Goal: Task Accomplishment & Management: Use online tool/utility

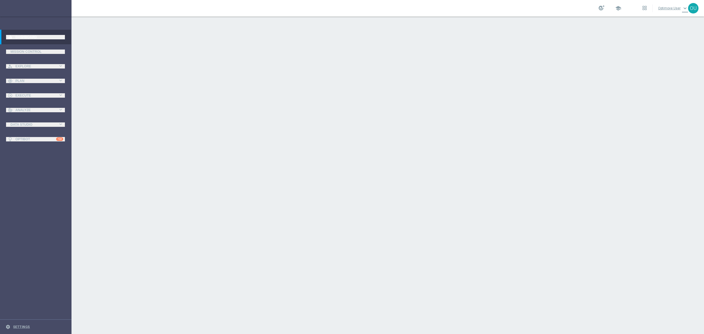
click at [469, 9] on span at bounding box center [632, 9] width 0 height 0
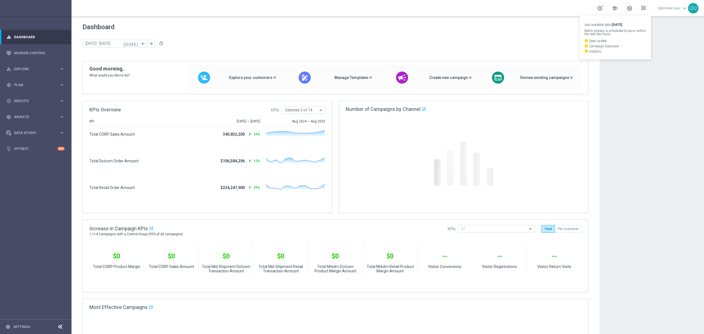
click at [469, 7] on icon at bounding box center [642, 6] width 1 height 1
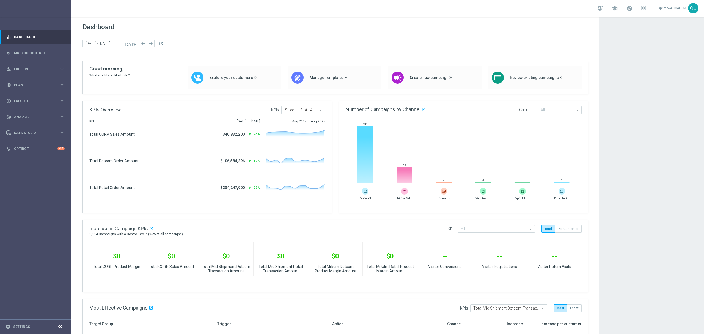
click at [25, 231] on div at bounding box center [352, 334] width 704 height 0
click at [23, 231] on link "Settings" at bounding box center [21, 326] width 17 height 3
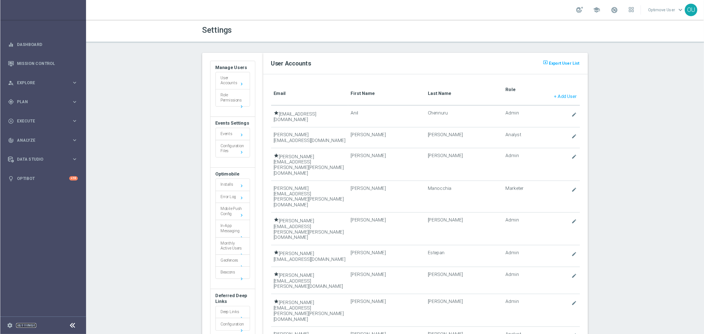
scroll to position [158, 0]
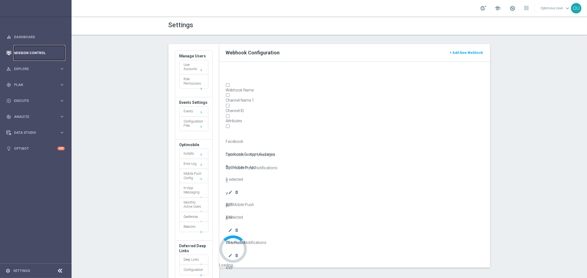
click at [39, 53] on link "Mission Control" at bounding box center [39, 53] width 51 height 15
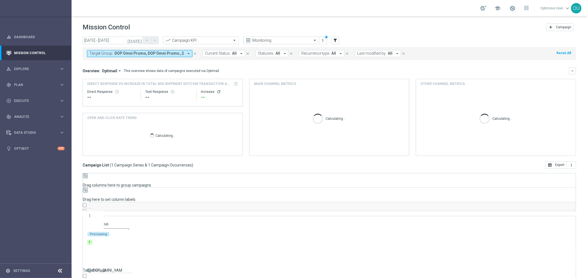
click at [152, 53] on span "DOP Omni Promo, DOP Omni Promo_2" at bounding box center [148, 53] width 69 height 5
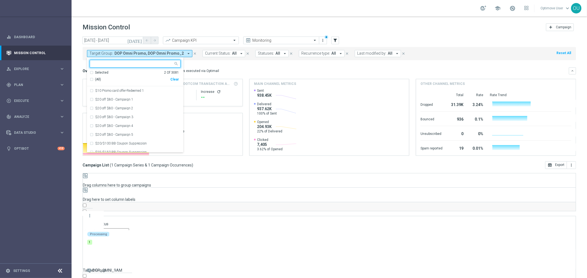
click at [0, 0] on div "Clear" at bounding box center [0, 0] width 0 height 0
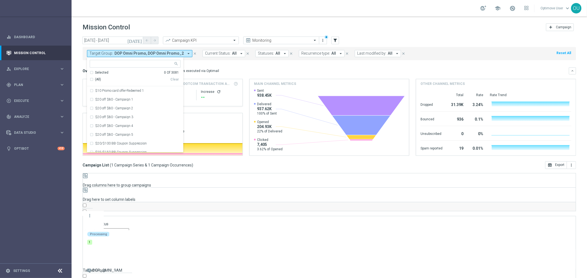
click at [223, 69] on div "Overview: Optimail arrow_drop_down This overview shows data of campaigns execut…" at bounding box center [326, 71] width 486 height 5
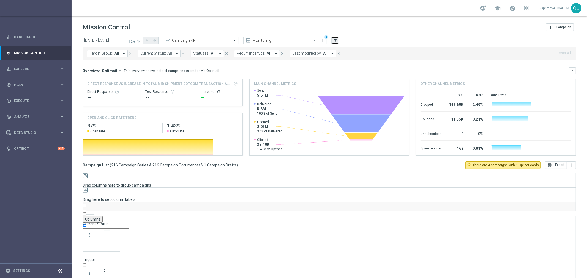
click at [336, 39] on icon "filter_alt" at bounding box center [335, 40] width 5 height 5
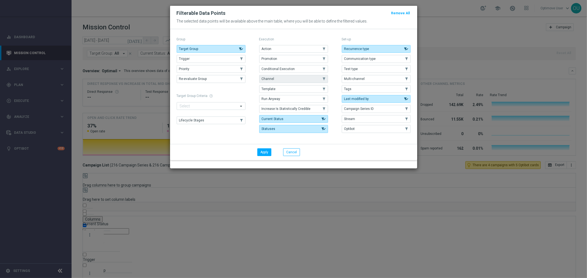
click at [311, 83] on button "Channel" at bounding box center [293, 79] width 69 height 8
click at [271, 156] on button "Apply" at bounding box center [264, 153] width 14 height 8
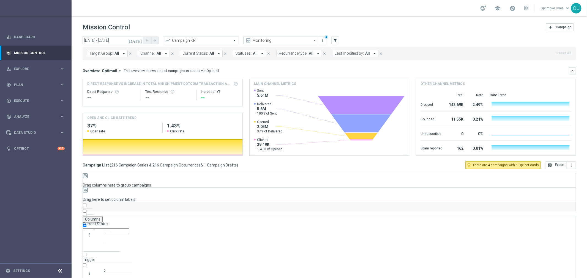
click at [147, 58] on div "Target Group: All arrow_drop_down close Channel: All arrow_drop_down close Curr…" at bounding box center [329, 53] width 493 height 13
click at [150, 55] on span "Channel:" at bounding box center [147, 53] width 15 height 5
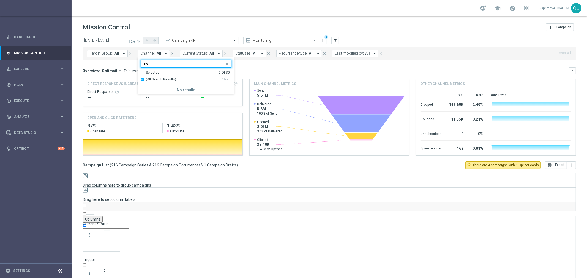
type input "ש"
click at [165, 96] on div "Adobe SFTP QA" at bounding box center [186, 99] width 91 height 9
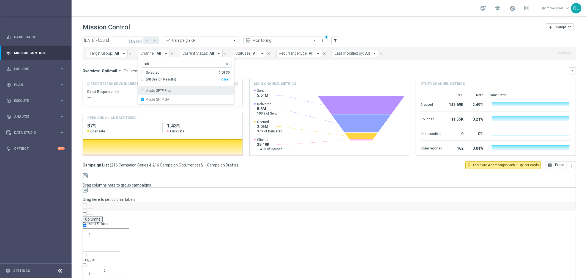
click at [175, 91] on div "Adobe SFTP Prod" at bounding box center [188, 90] width 85 height 3
click at [171, 64] on input "ado" at bounding box center [184, 64] width 81 height 5
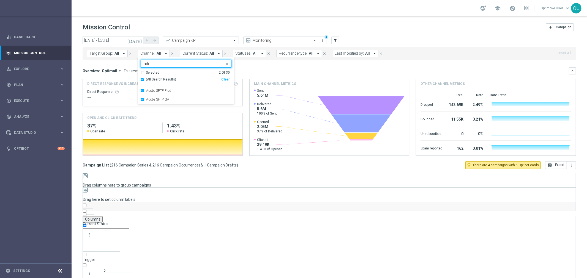
click at [171, 64] on input "ado" at bounding box center [184, 64] width 81 height 5
click at [159, 87] on div "Direct Mail - Source4" at bounding box center [186, 90] width 91 height 9
type input "dir"
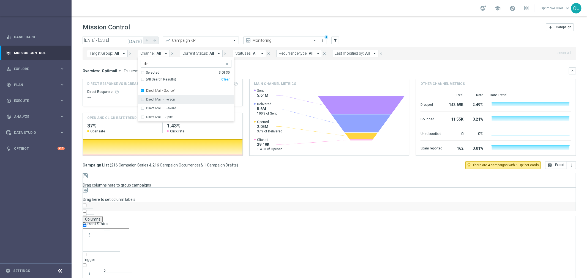
click at [163, 94] on div "Direct Mail - Source4" at bounding box center [186, 90] width 91 height 9
click at [163, 97] on div "Direct Mail – Person" at bounding box center [186, 99] width 91 height 9
click at [164, 94] on div "Direct Mail - Source4" at bounding box center [186, 90] width 91 height 9
click at [165, 109] on label "Direct Mail – Reward" at bounding box center [161, 108] width 30 height 3
click at [165, 117] on label "Direct Mail – Spire" at bounding box center [159, 117] width 26 height 3
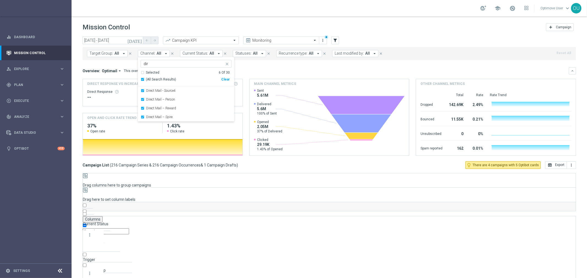
click at [258, 73] on div "Overview: Optimail arrow_drop_down This overview shows data of campaigns execut…" at bounding box center [329, 70] width 493 height 7
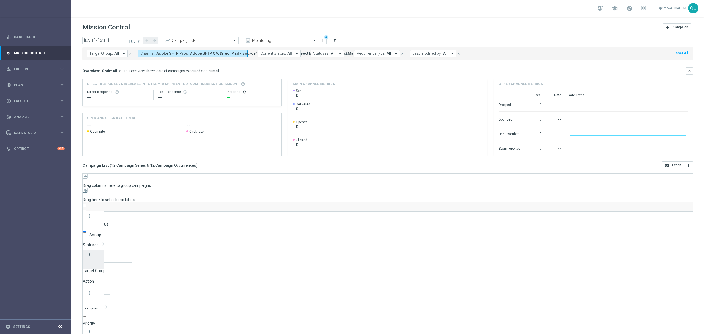
click at [90, 231] on icon "more_vert" at bounding box center [89, 254] width 5 height 5
click at [173, 56] on button "Channel: Adobe SFTP Prod, Adobe SFTP QA, Direct Mail - Source4, Direct Mail – P…" at bounding box center [193, 53] width 110 height 7
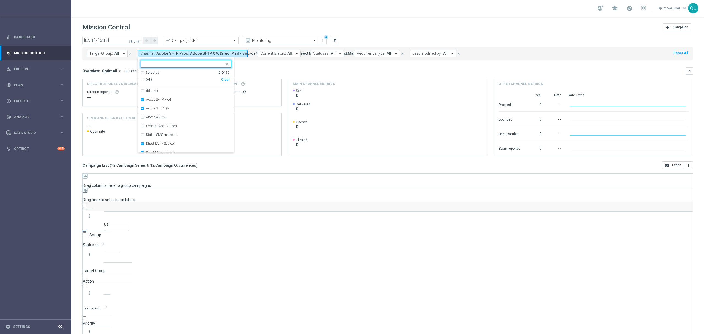
click at [114, 35] on header "Mission Control add Campaign" at bounding box center [388, 27] width 633 height 20
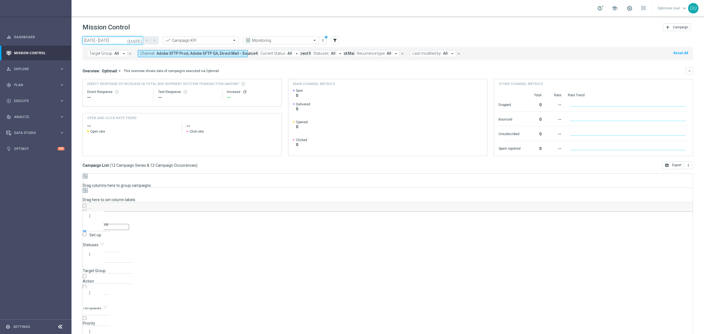
click at [113, 40] on input "07 Sep 2025 - 07 Sep 2025" at bounding box center [113, 41] width 61 height 8
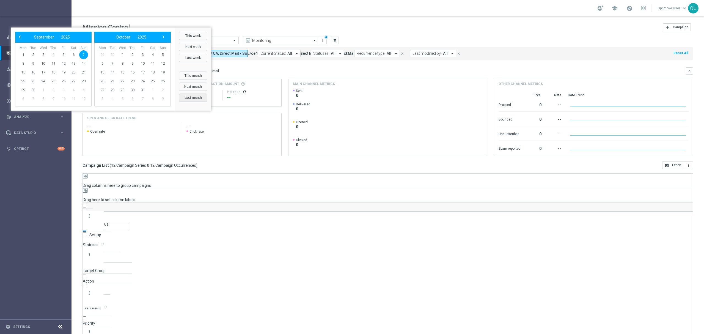
click at [207, 102] on button "Last month" at bounding box center [193, 98] width 28 height 8
type input "01 Aug 2025 - 31 Aug 2025"
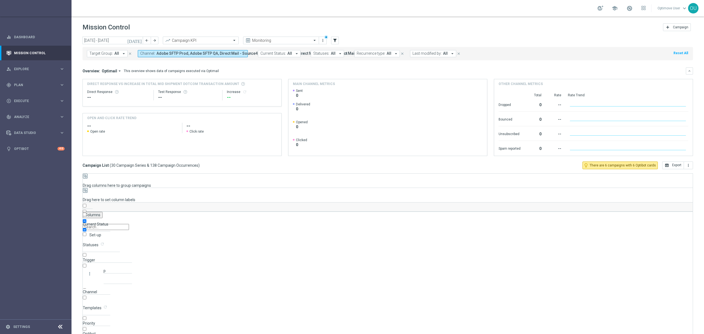
scroll to position [448, 0]
click at [346, 170] on div "today 01 Aug 2025 - 31 Aug 2025 arrow_back arrow_forward Campaign KPI trending_…" at bounding box center [388, 183] width 633 height 292
click at [18, 231] on link "Settings" at bounding box center [21, 326] width 17 height 3
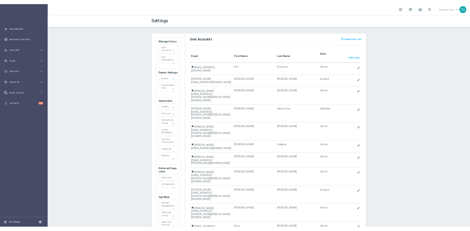
scroll to position [103, 0]
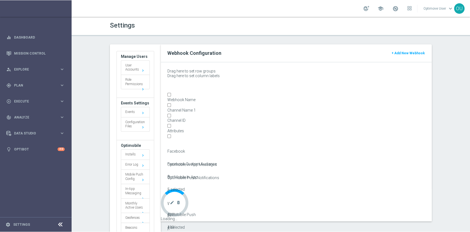
scroll to position [102, 0]
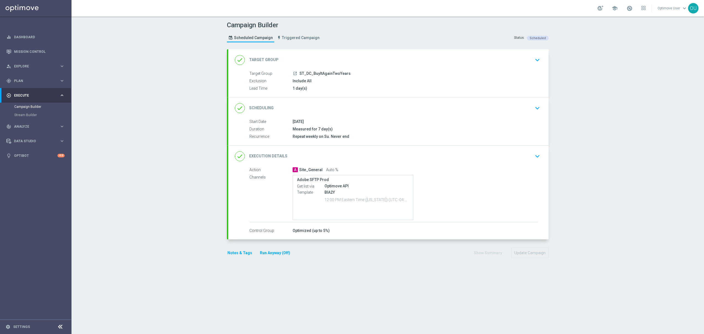
click at [536, 157] on icon "keyboard_arrow_down" at bounding box center [538, 156] width 8 height 8
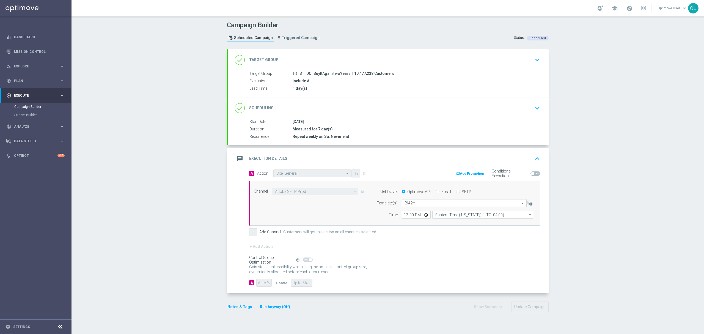
click at [134, 153] on div "Campaign Builder Scheduled Campaign Triggered Campaign Status: Scheduled done T…" at bounding box center [388, 176] width 633 height 318
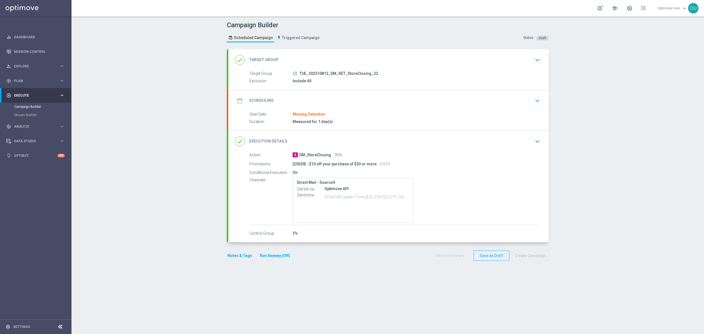
click at [534, 139] on icon "keyboard_arrow_down" at bounding box center [538, 141] width 8 height 8
